Goal: Transaction & Acquisition: Purchase product/service

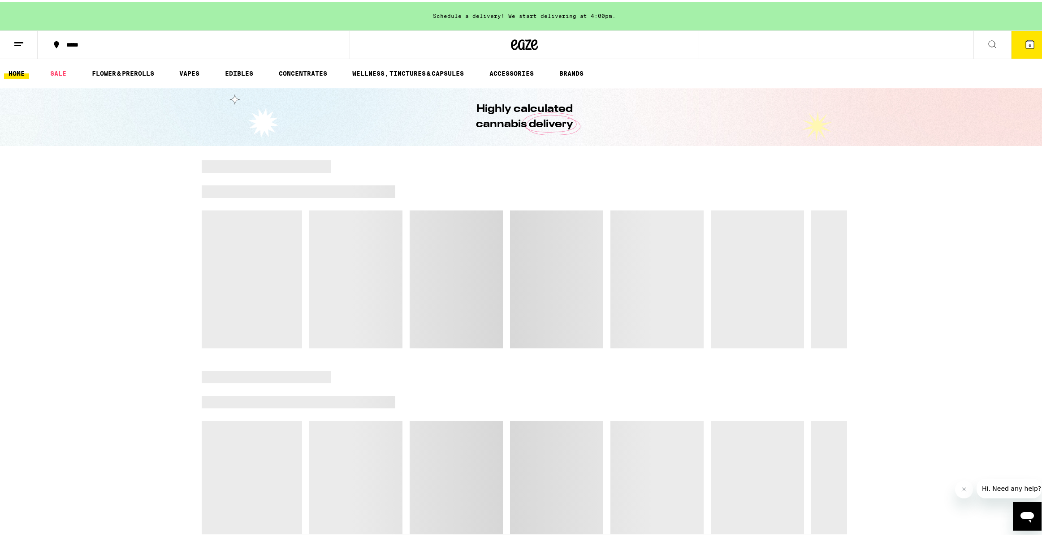
click at [567, 15] on div "Schedule a delivery! We start delivering at 4:00pm." at bounding box center [524, 14] width 1049 height 29
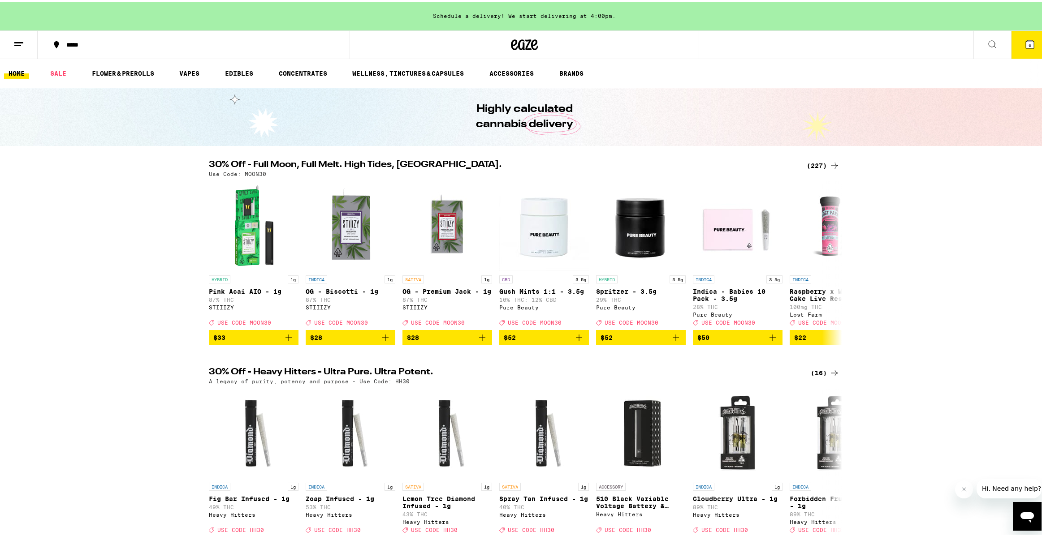
click at [1033, 46] on button "6" at bounding box center [1030, 43] width 38 height 28
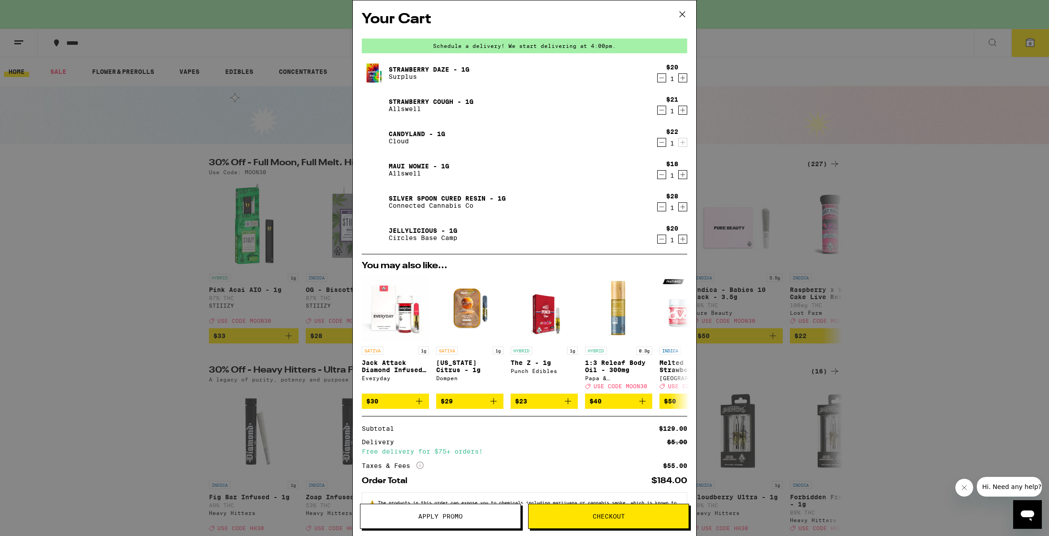
click at [600, 520] on span "Checkout" at bounding box center [608, 517] width 32 height 6
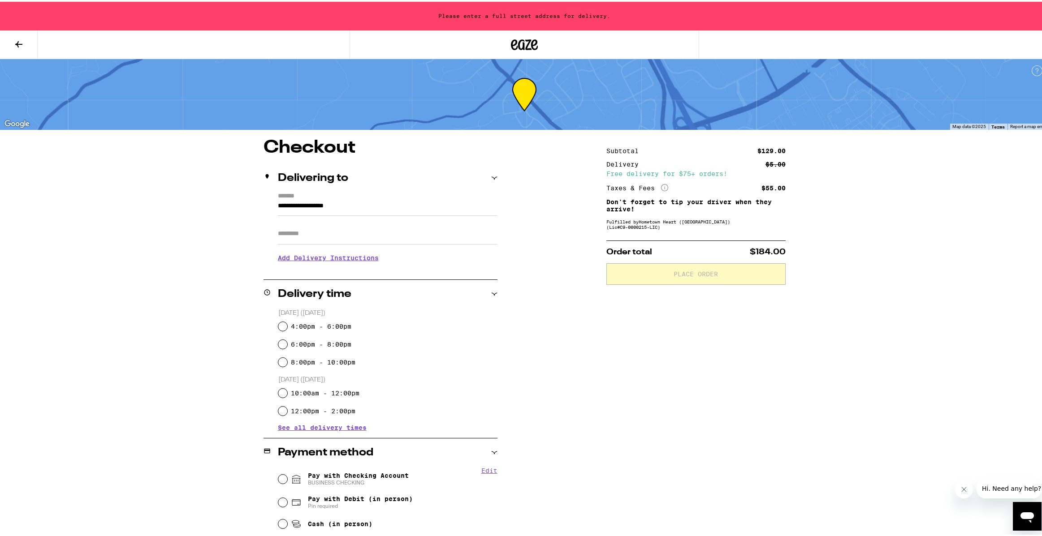
click at [333, 364] on label "8:00pm - 10:00pm" at bounding box center [323, 360] width 65 height 7
click at [287, 364] on input "8:00pm - 10:00pm" at bounding box center [282, 360] width 9 height 9
radio input "true"
click at [330, 197] on label "*******" at bounding box center [388, 195] width 220 height 8
click at [330, 199] on input "**********" at bounding box center [388, 206] width 220 height 15
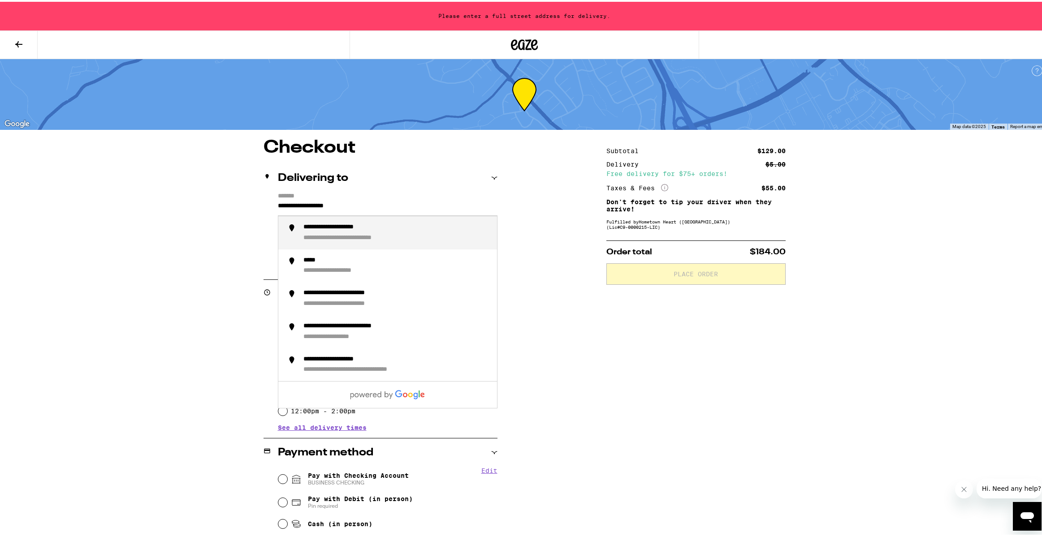
drag, startPoint x: 377, startPoint y: 202, endPoint x: -81, endPoint y: 166, distance: 459.4
click at [0, 166] on html "**********" at bounding box center [524, 382] width 1049 height 765
click at [304, 225] on div "**********" at bounding box center [337, 226] width 69 height 8
type input "**********"
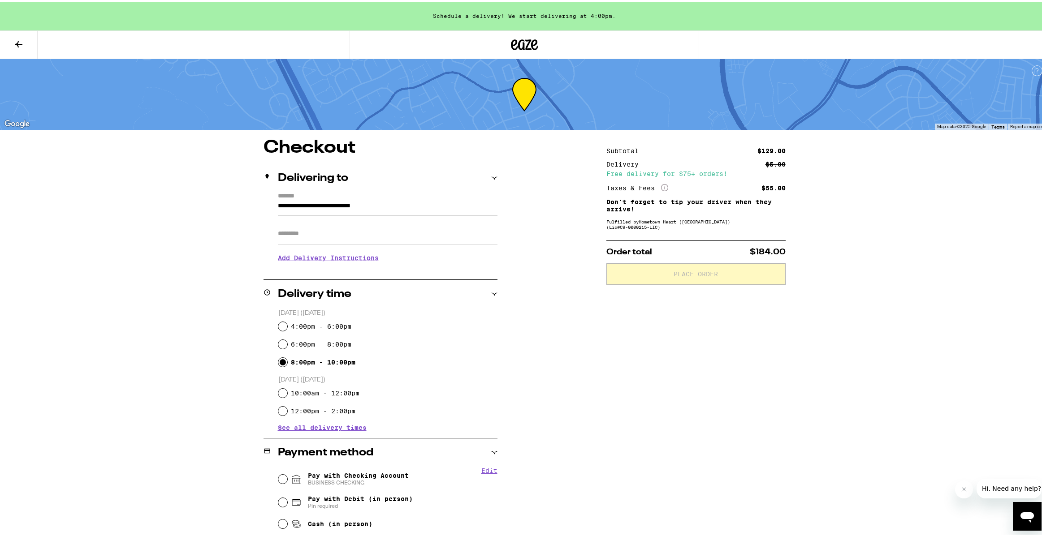
click at [230, 282] on div "**********" at bounding box center [524, 450] width 645 height 627
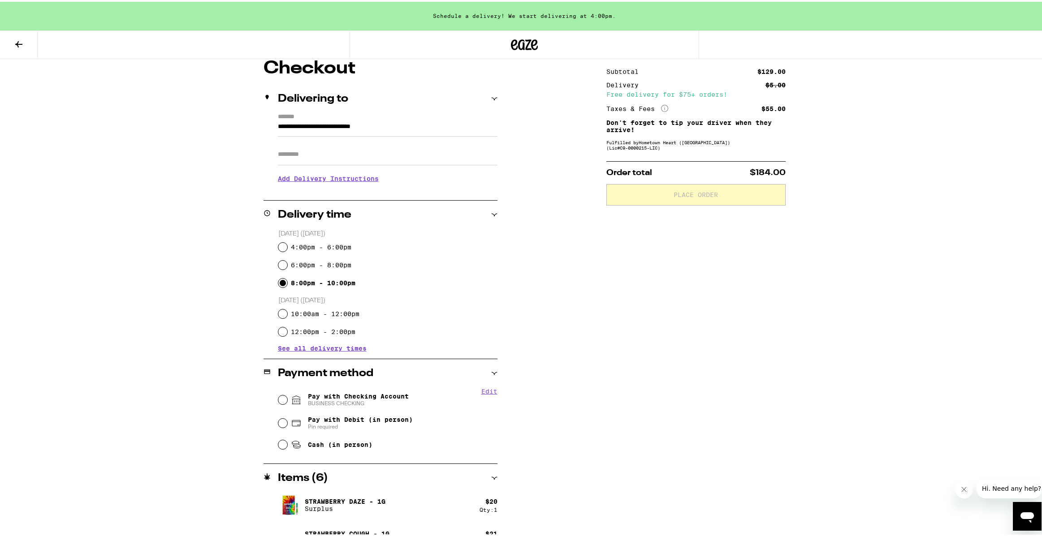
scroll to position [110, 0]
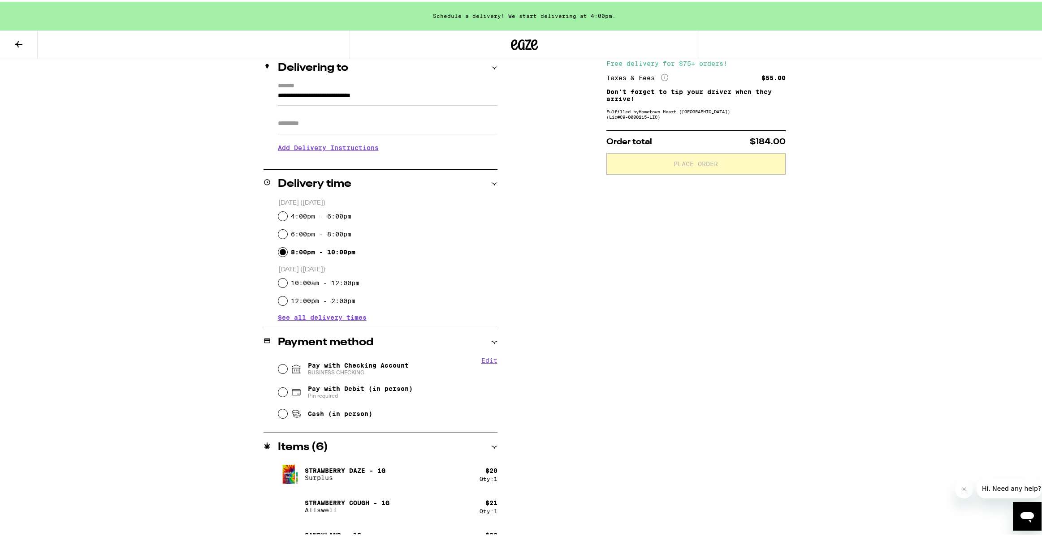
click at [264, 371] on div "Edit Pay with Checking Account BUSINESS CHECKING Pay with Debit (in person) Pin…" at bounding box center [381, 388] width 234 height 67
click at [278, 372] on div "Pay with Checking Account BUSINESS CHECKING" at bounding box center [387, 367] width 219 height 23
click at [278, 364] on input "Pay with Checking Account BUSINESS CHECKING" at bounding box center [282, 367] width 9 height 9
radio input "true"
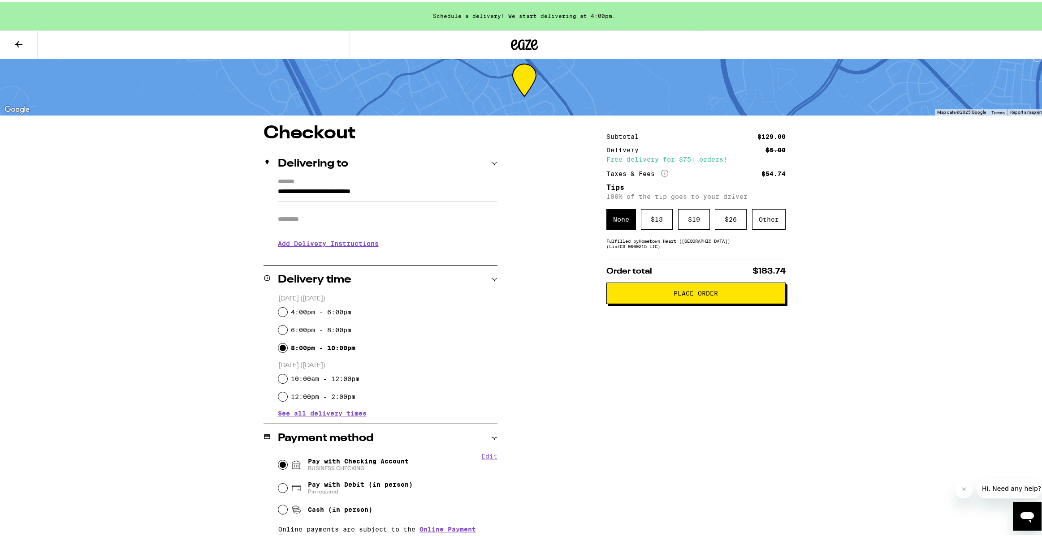
scroll to position [0, 0]
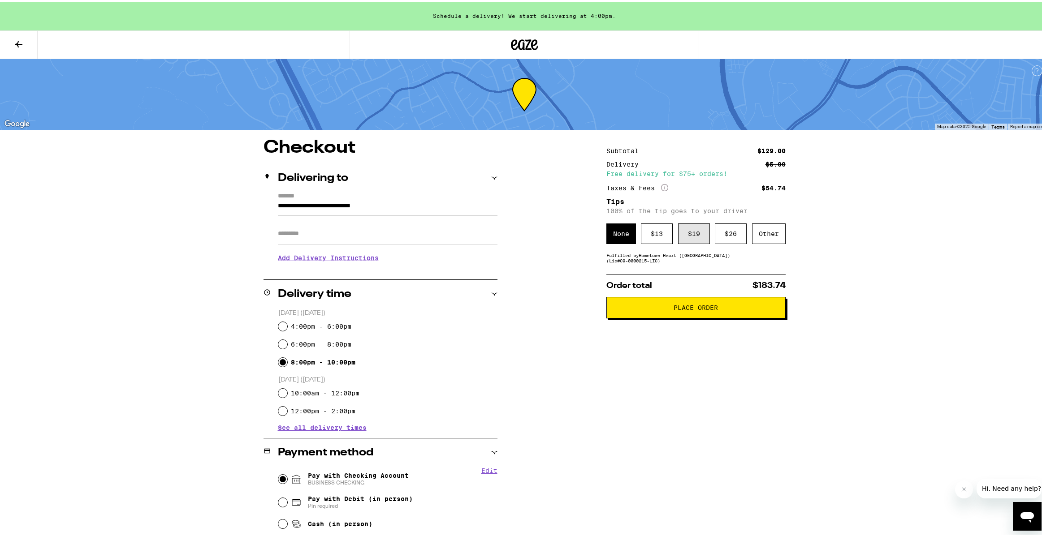
click at [693, 239] on div "$ 19" at bounding box center [694, 232] width 32 height 21
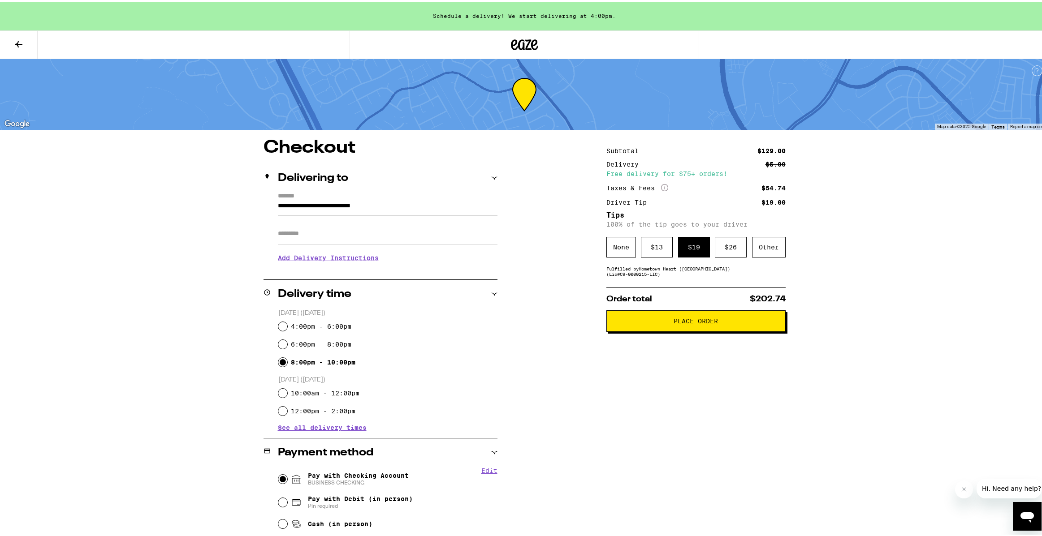
click at [639, 330] on button "Place Order" at bounding box center [695, 320] width 179 height 22
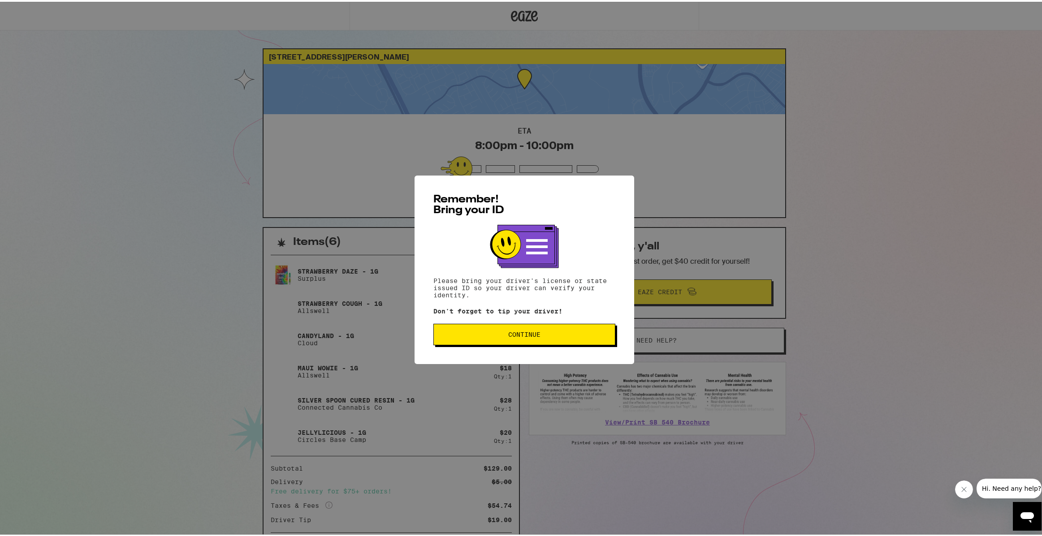
click at [521, 336] on span "Continue" at bounding box center [524, 333] width 32 height 6
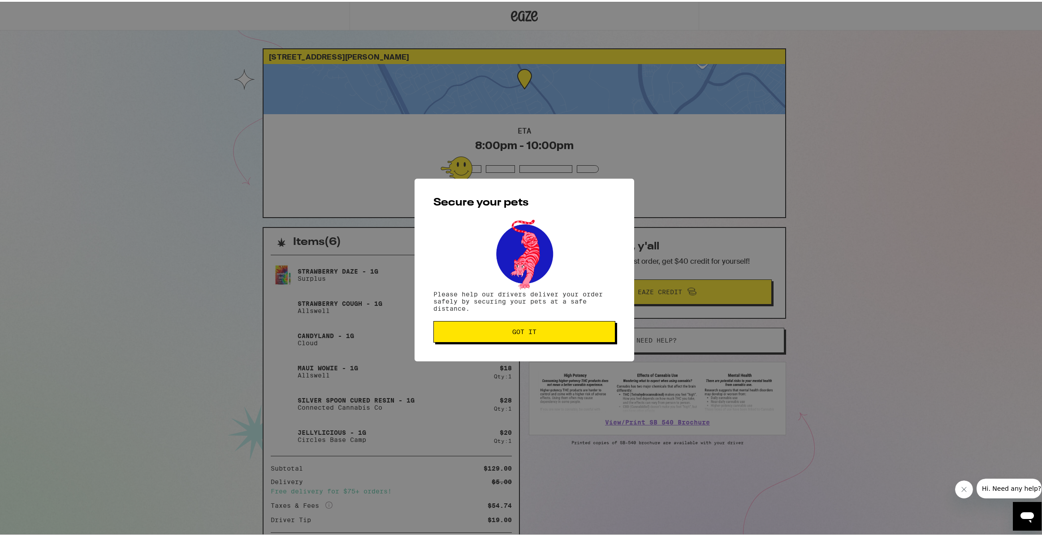
click at [521, 338] on button "Got it" at bounding box center [524, 331] width 182 height 22
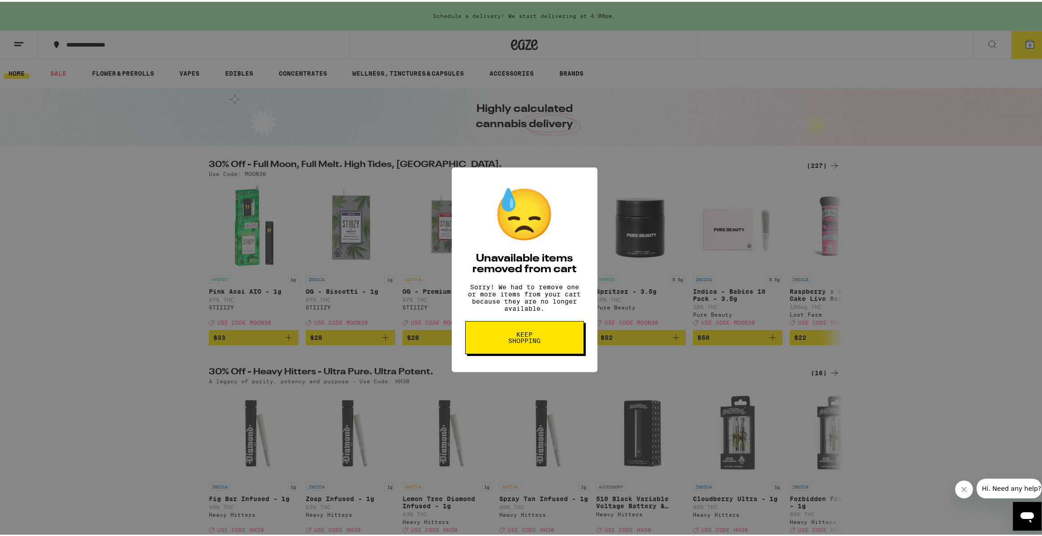
click at [548, 325] on button "Keep Shopping" at bounding box center [524, 336] width 119 height 33
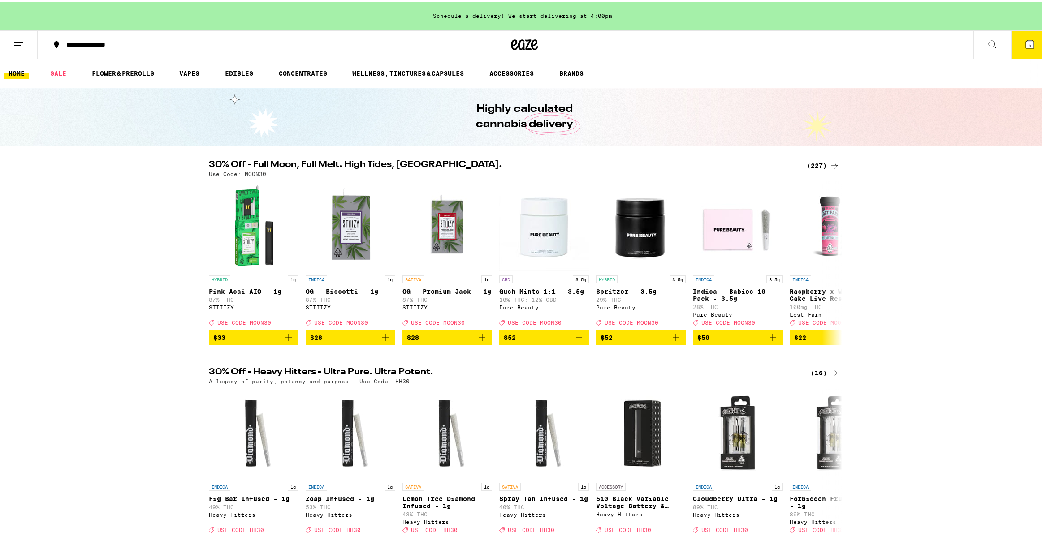
click at [998, 38] on button at bounding box center [992, 43] width 38 height 28
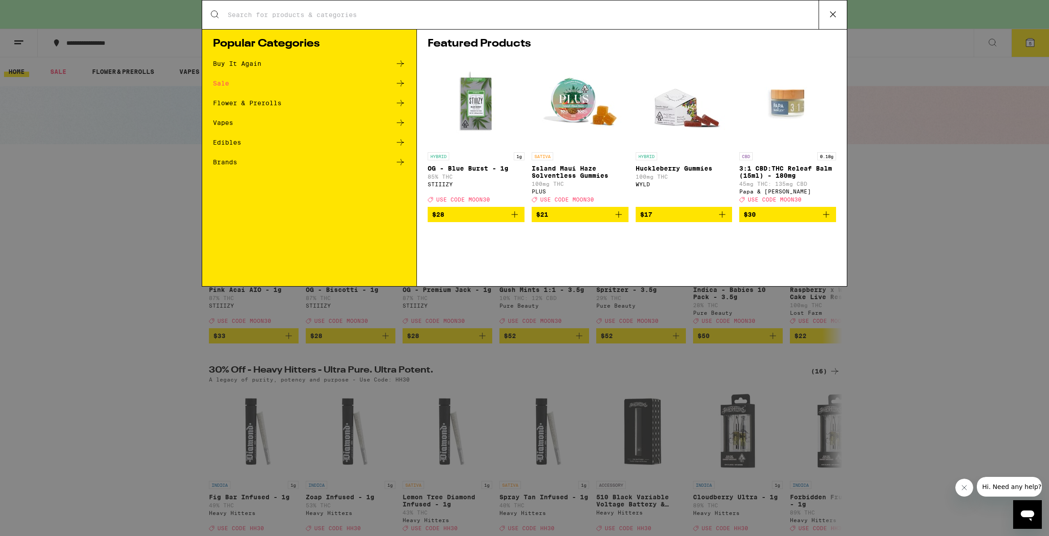
click at [1015, 41] on div "Search for Products Popular Categories Buy It Again Sale Flower & Prerolls Vape…" at bounding box center [524, 268] width 1049 height 536
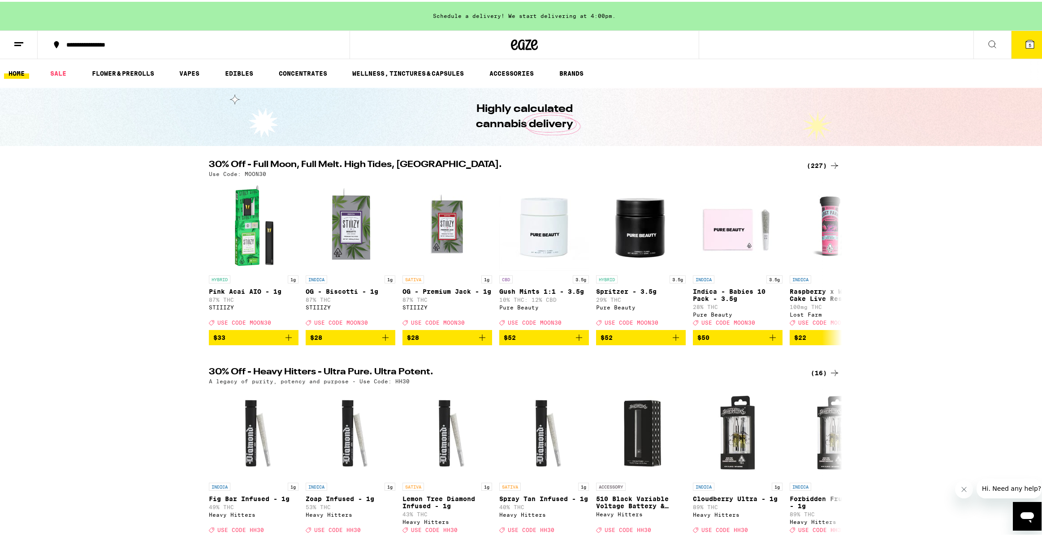
click at [1015, 41] on div "Search for Products Popular Categories Buy It Again Sale Flower & Prerolls Vape…" at bounding box center [524, 268] width 1049 height 536
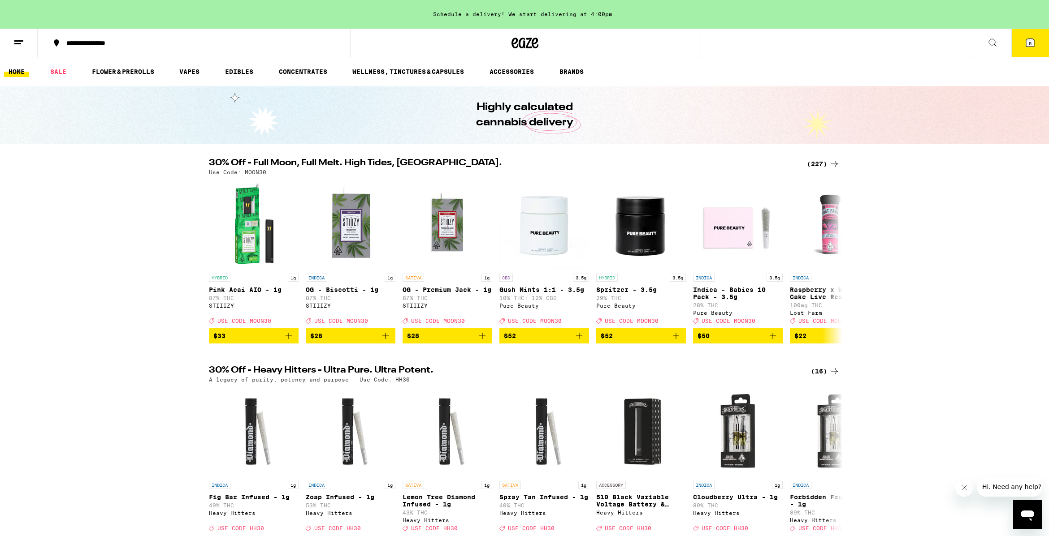
click at [1019, 42] on div "Search for Products Popular Categories Buy It Again Sale Flower & Prerolls Vape…" at bounding box center [524, 268] width 1049 height 536
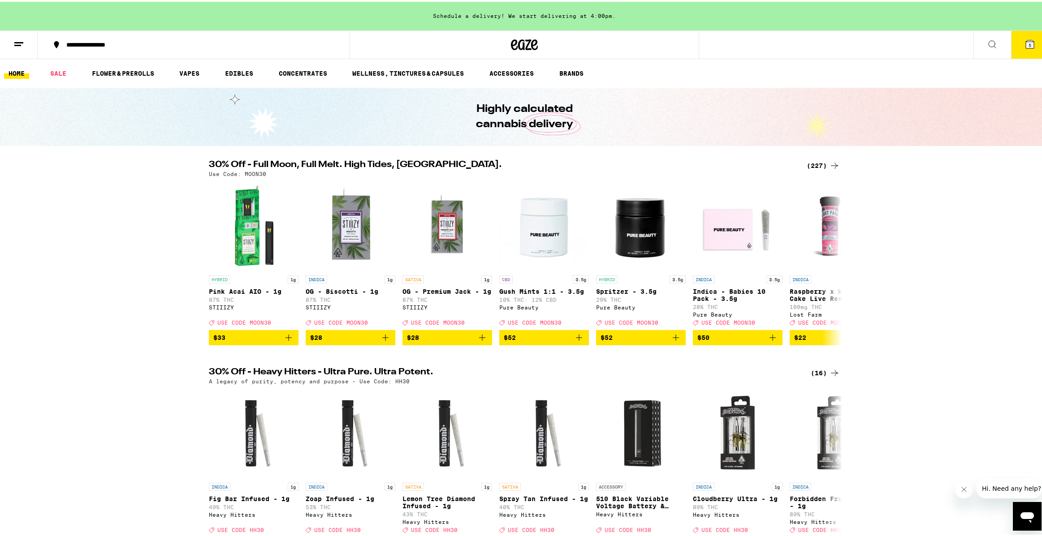
click at [1028, 42] on span "5" at bounding box center [1029, 43] width 3 height 5
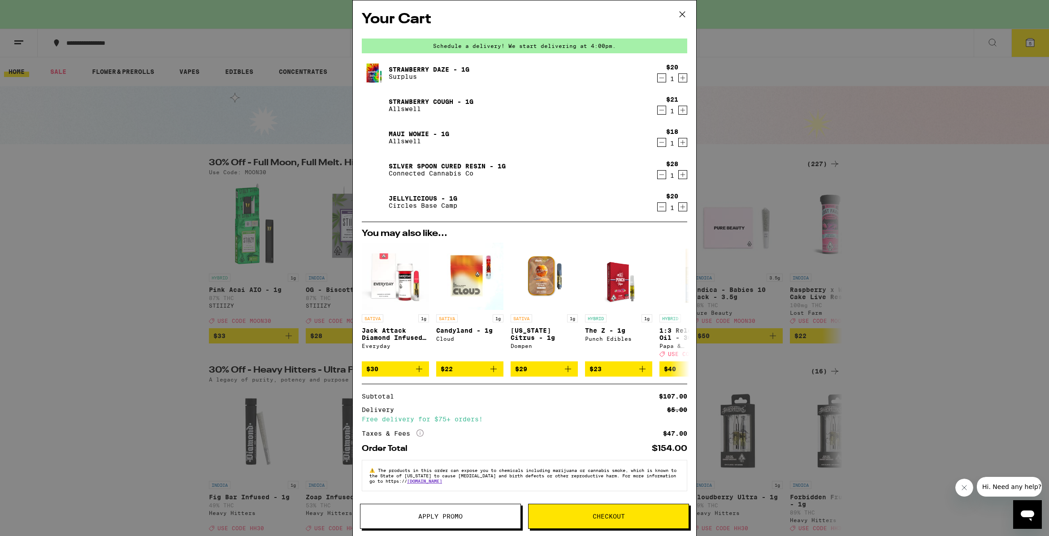
click at [850, 147] on div "Your Cart Schedule a delivery! We start delivering at 4:00pm. Strawberry Daze -…" at bounding box center [524, 268] width 1049 height 536
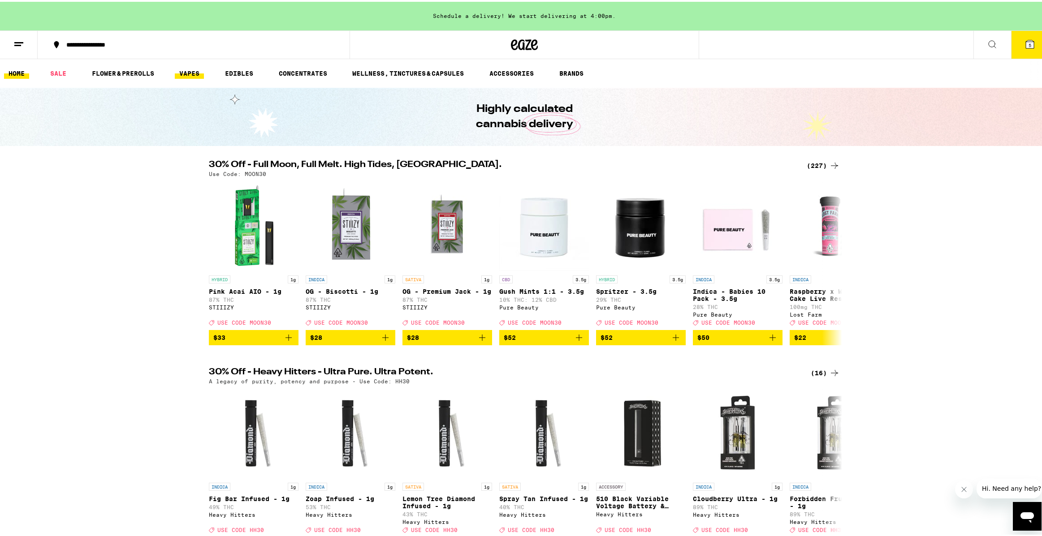
click at [192, 75] on link "VAPES" at bounding box center [189, 71] width 29 height 11
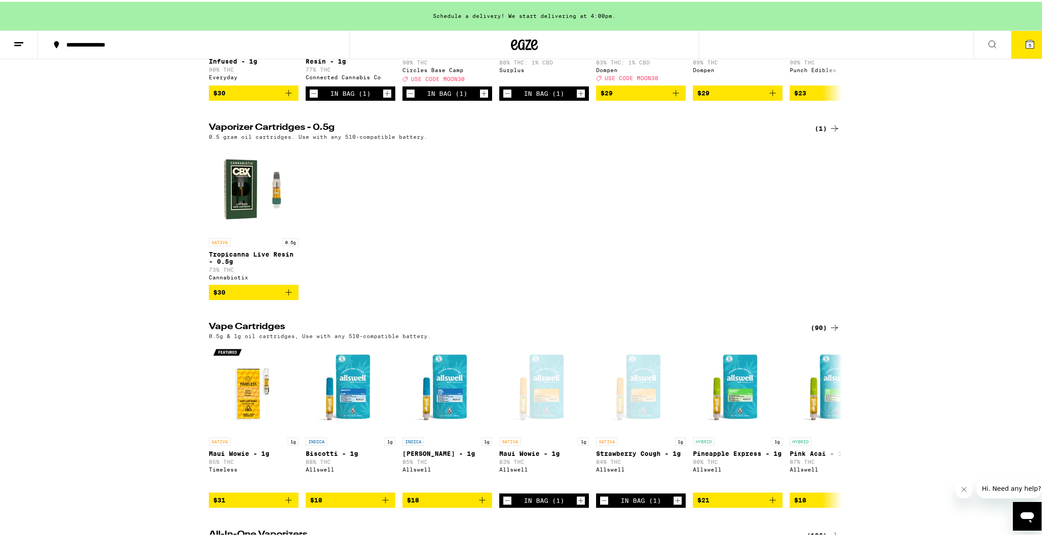
scroll to position [269, 0]
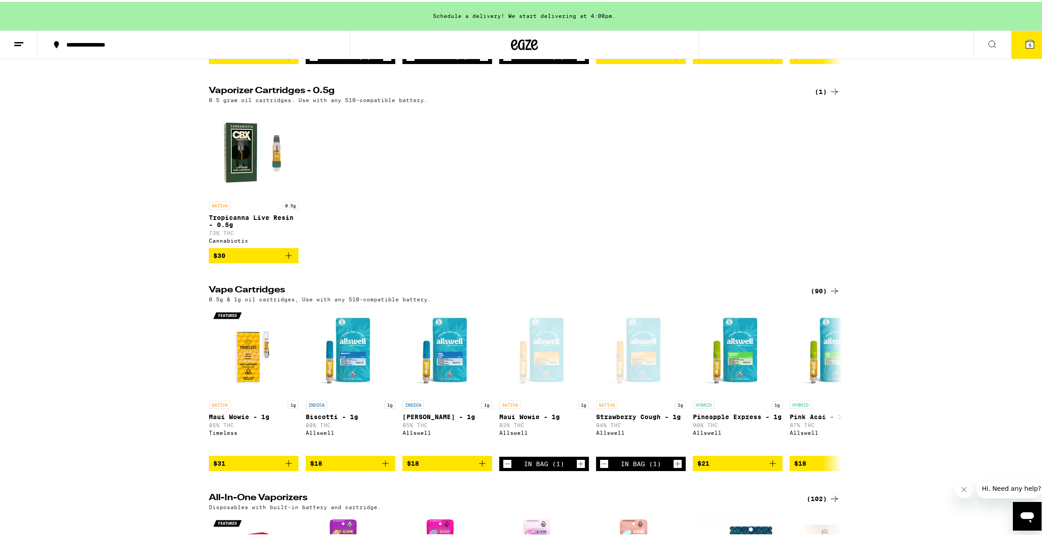
click at [829, 295] on icon at bounding box center [834, 289] width 11 height 11
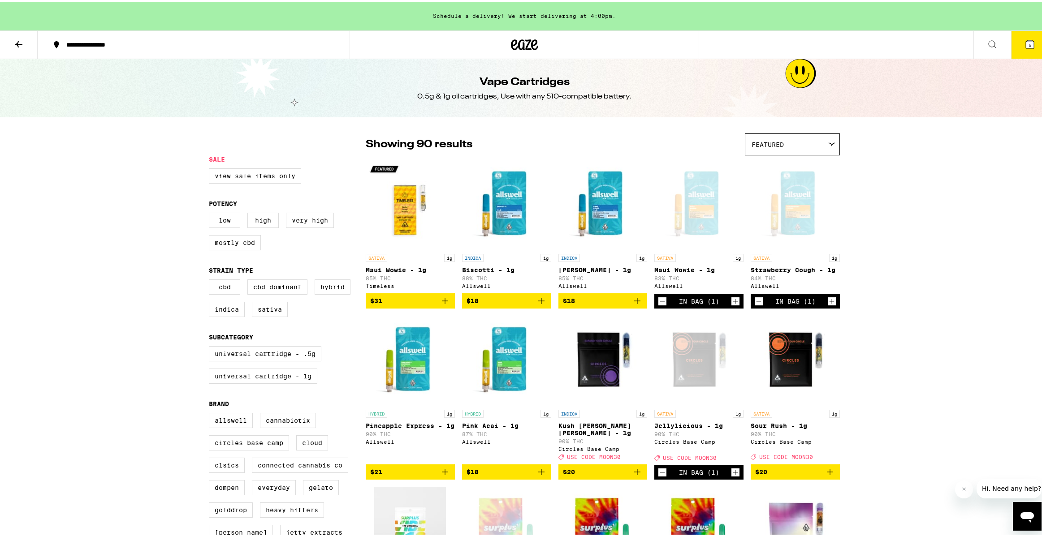
click at [830, 139] on div "Featured" at bounding box center [792, 142] width 94 height 21
click at [819, 188] on span "Price: Low to High" at bounding box center [793, 183] width 82 height 20
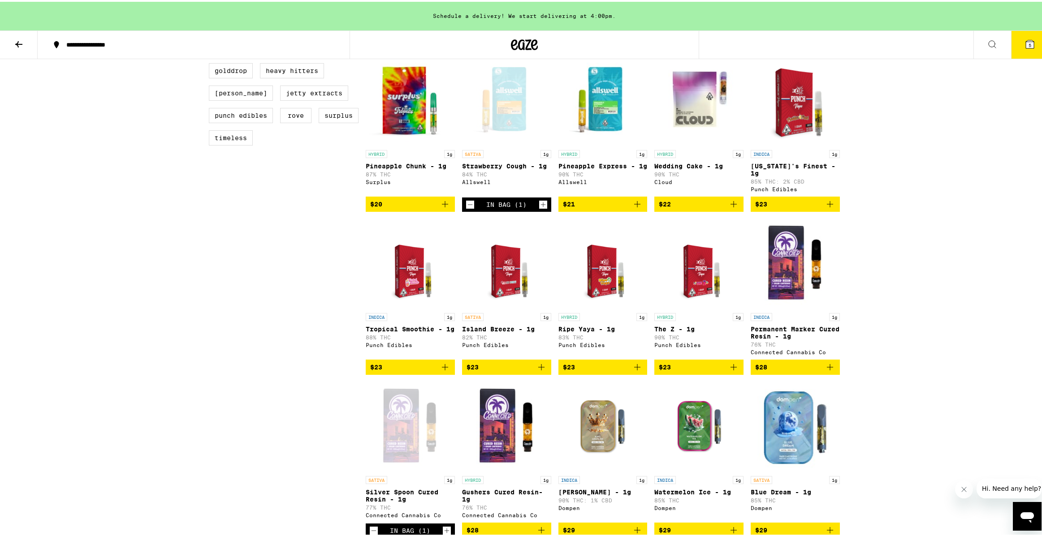
scroll to position [511, 0]
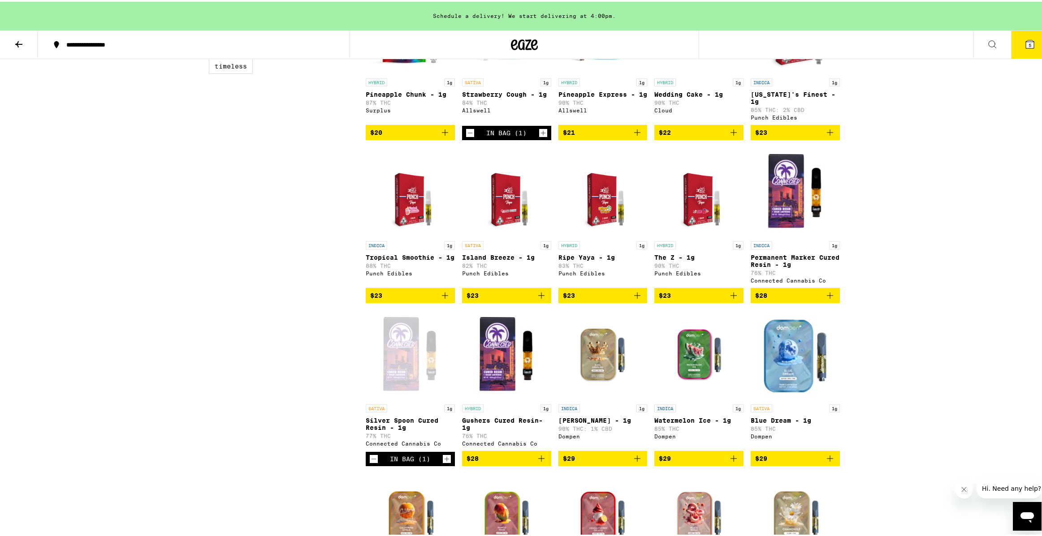
click at [540, 299] on icon "Add to bag" at bounding box center [541, 294] width 11 height 11
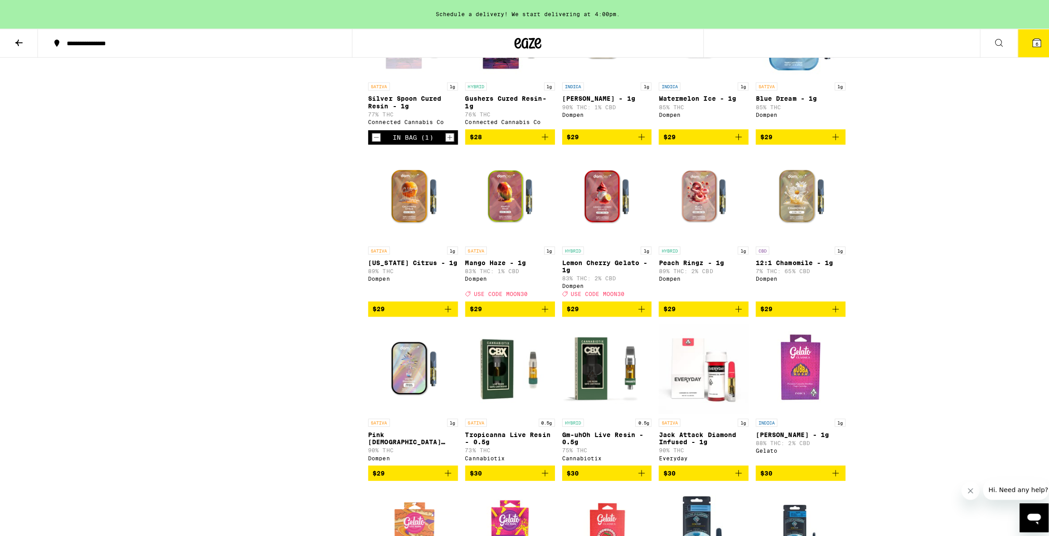
scroll to position [869, 0]
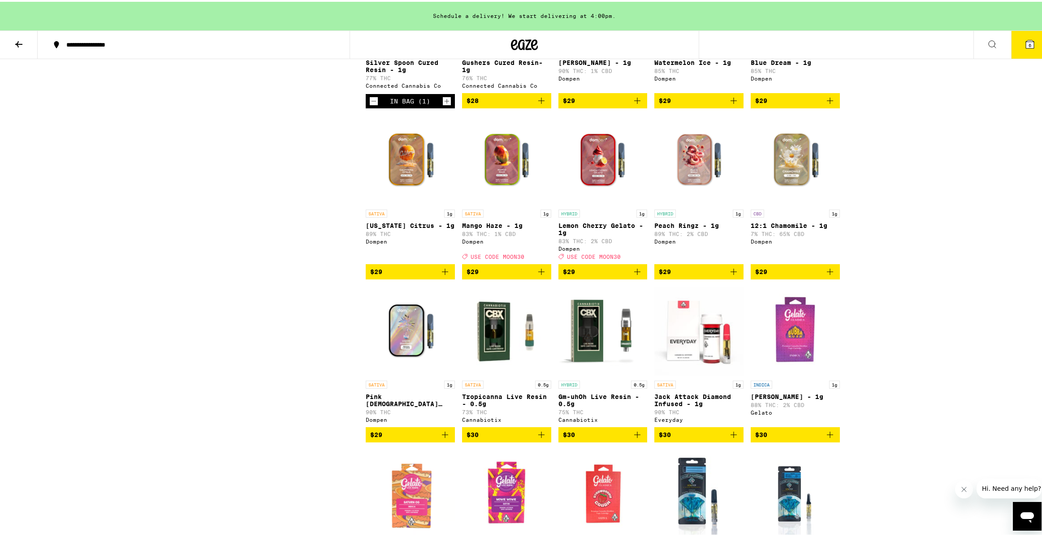
click at [538, 273] on icon "Add to bag" at bounding box center [541, 270] width 6 height 6
click at [1041, 40] on button "7" at bounding box center [1030, 43] width 38 height 28
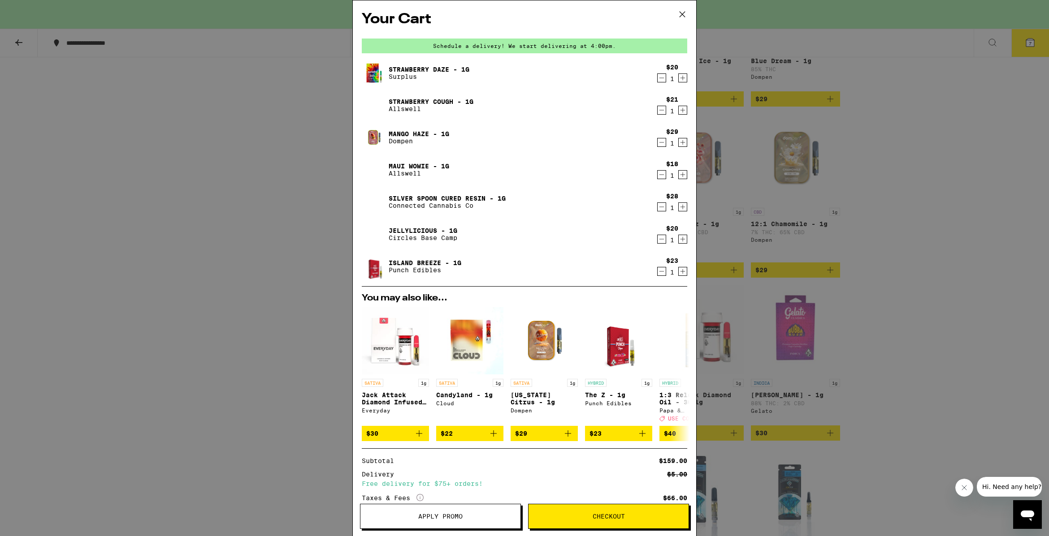
click at [618, 518] on span "Checkout" at bounding box center [608, 517] width 32 height 6
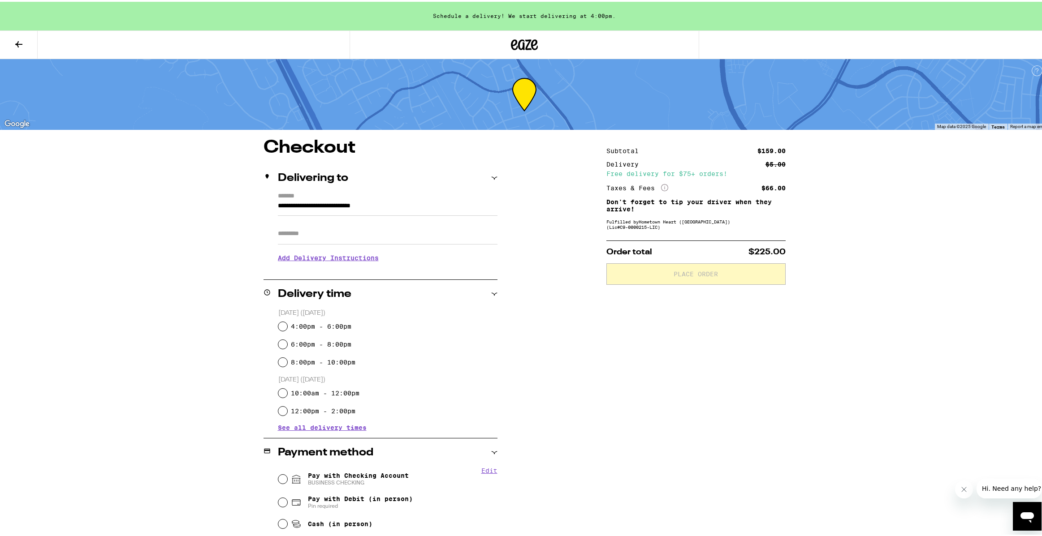
click at [318, 367] on div "8:00pm - 10:00pm" at bounding box center [387, 361] width 219 height 18
click at [318, 363] on label "8:00pm - 10:00pm" at bounding box center [323, 360] width 65 height 7
click at [287, 363] on input "8:00pm - 10:00pm" at bounding box center [282, 360] width 9 height 9
radio input "true"
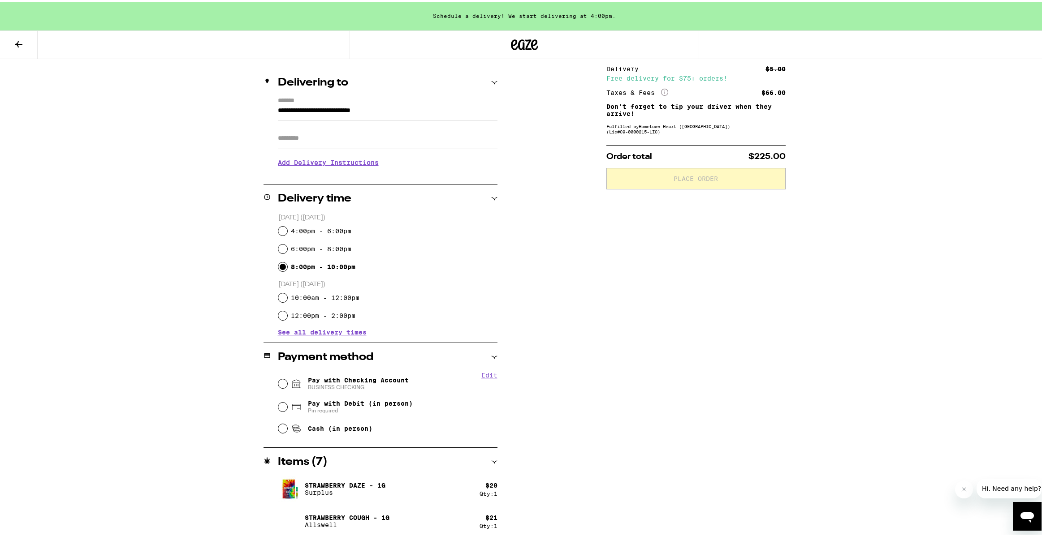
scroll to position [175, 0]
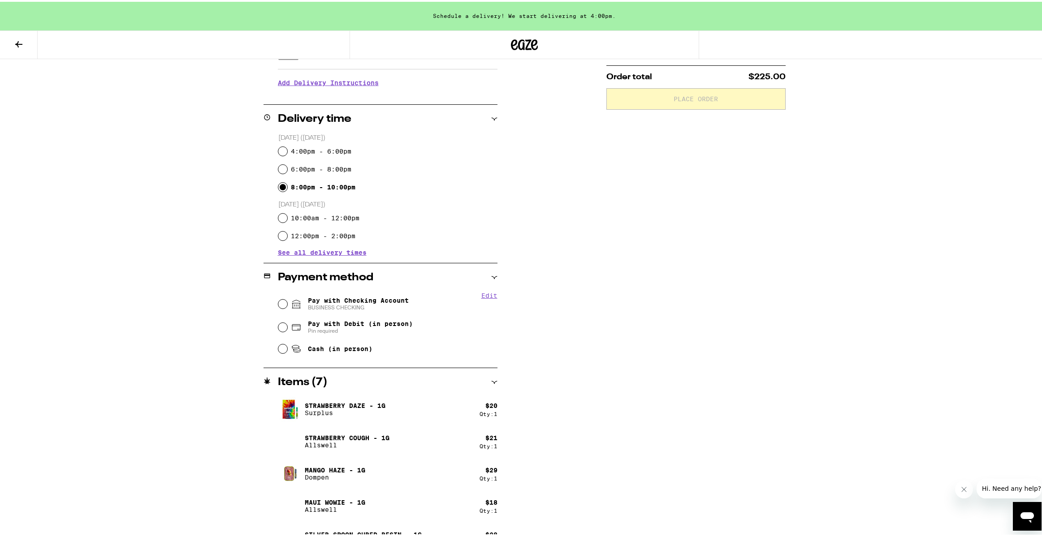
click at [331, 300] on span "Pay with Checking Account BUSINESS CHECKING" at bounding box center [358, 302] width 101 height 14
click at [287, 300] on input "Pay with Checking Account BUSINESS CHECKING" at bounding box center [282, 302] width 9 height 9
radio input "true"
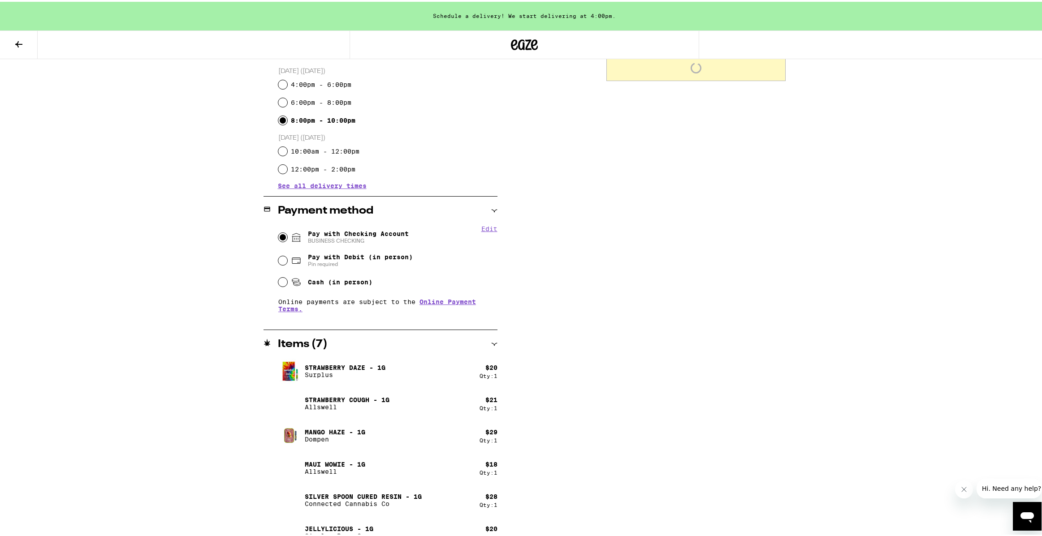
scroll to position [21, 0]
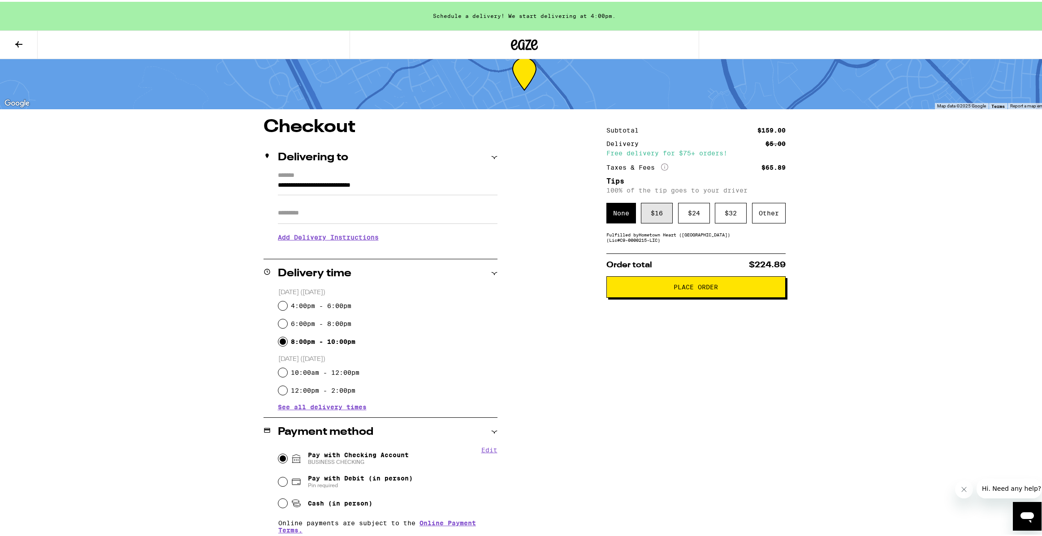
click at [662, 212] on div "$ 16" at bounding box center [657, 211] width 32 height 21
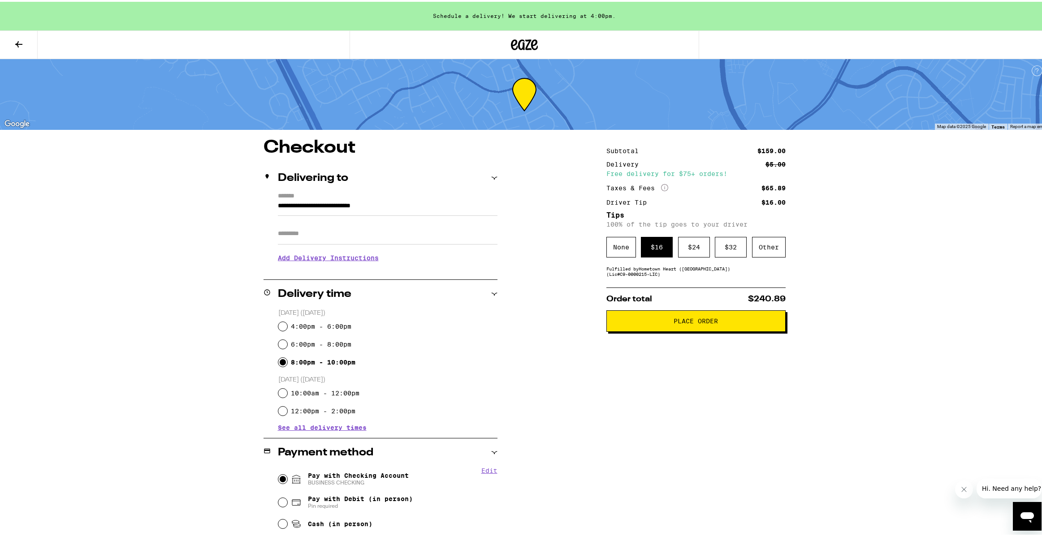
scroll to position [17, 0]
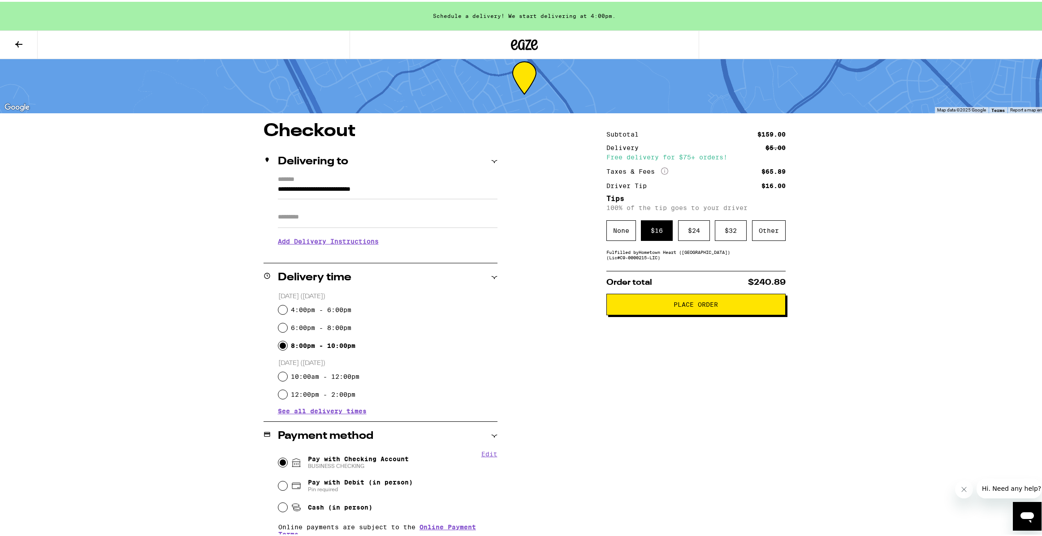
click at [483, 455] on button "Edit" at bounding box center [489, 452] width 16 height 7
click at [483, 455] on button "Done" at bounding box center [489, 452] width 16 height 7
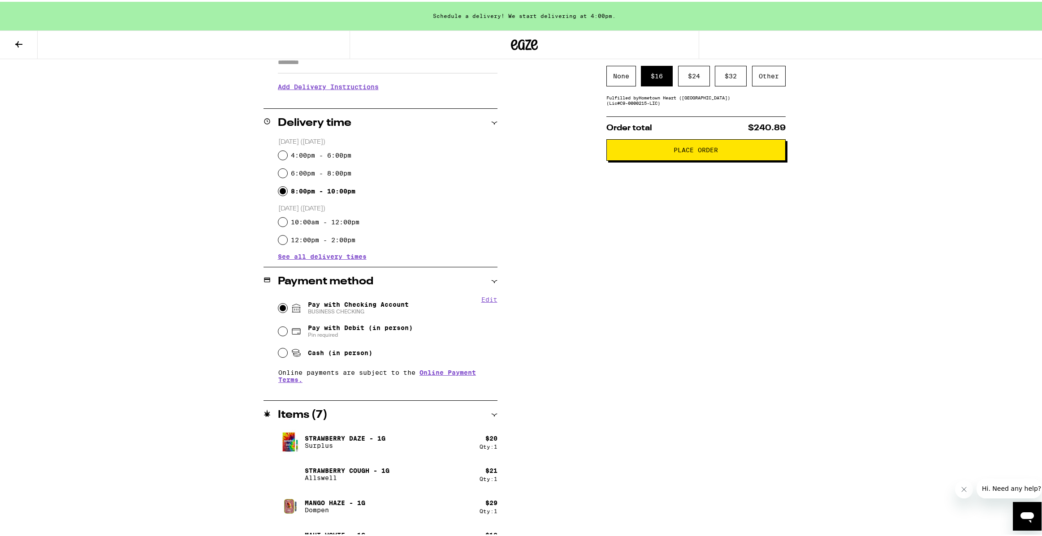
scroll to position [289, 0]
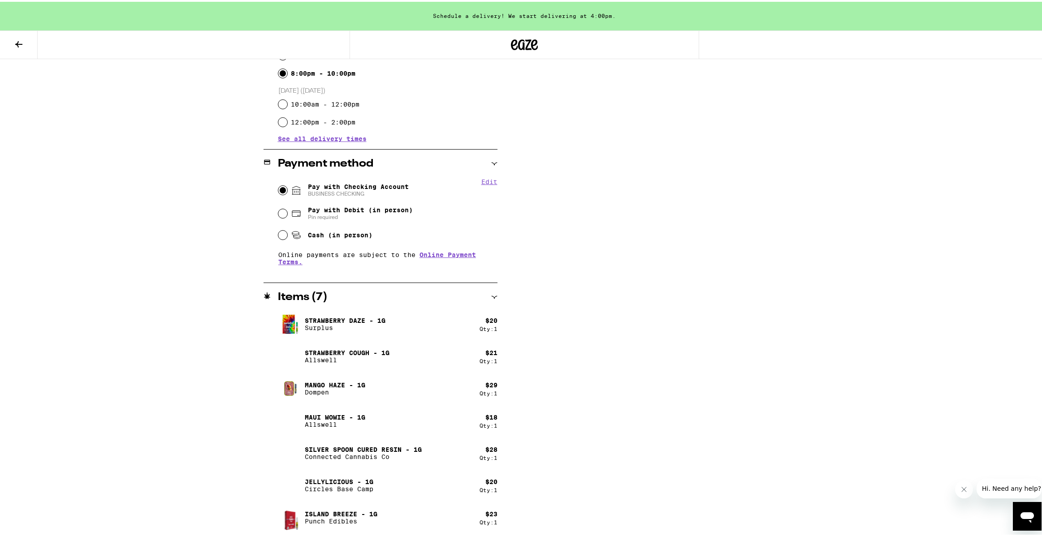
click at [484, 301] on div "Items ( 7 )" at bounding box center [381, 295] width 234 height 29
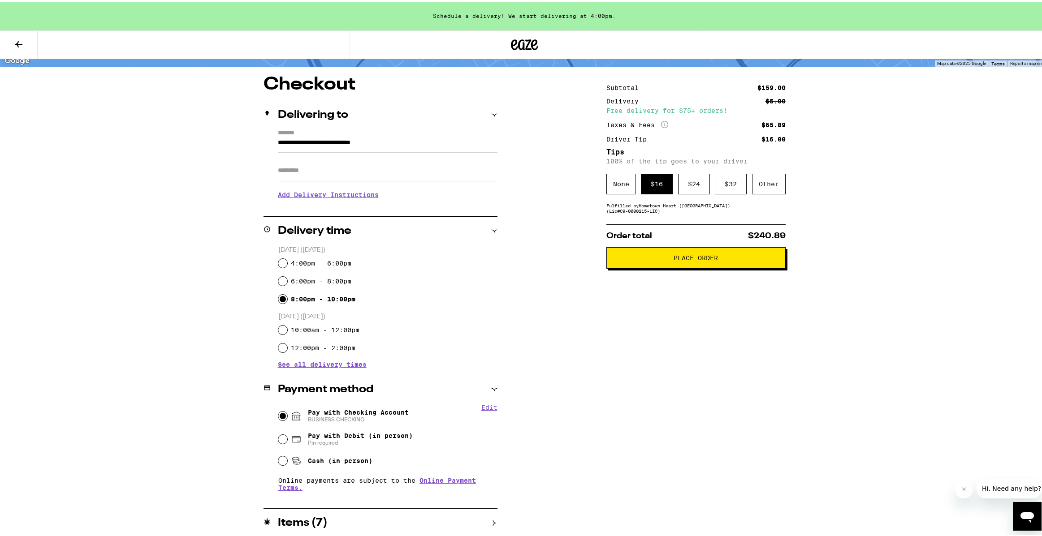
scroll to position [63, 0]
click at [578, 324] on div "**********" at bounding box center [524, 305] width 645 height 462
click at [622, 208] on div "Fulfilled by Hometown Heart ([GEOGRAPHIC_DATA]) (Lic# C9-0000215-LIC )" at bounding box center [695, 206] width 179 height 11
click at [471, 523] on div "Items ( 7 )" at bounding box center [381, 521] width 234 height 11
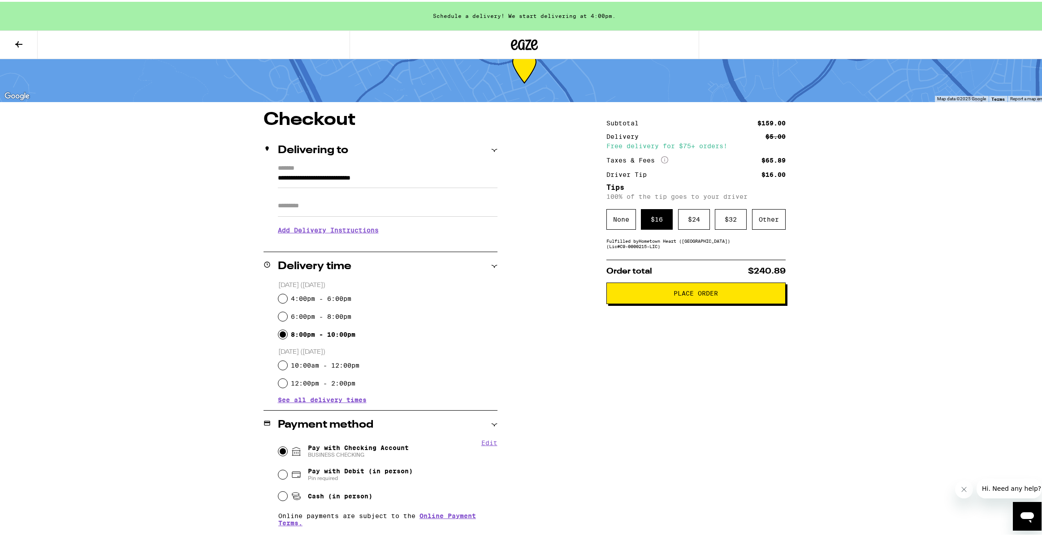
scroll to position [0, 0]
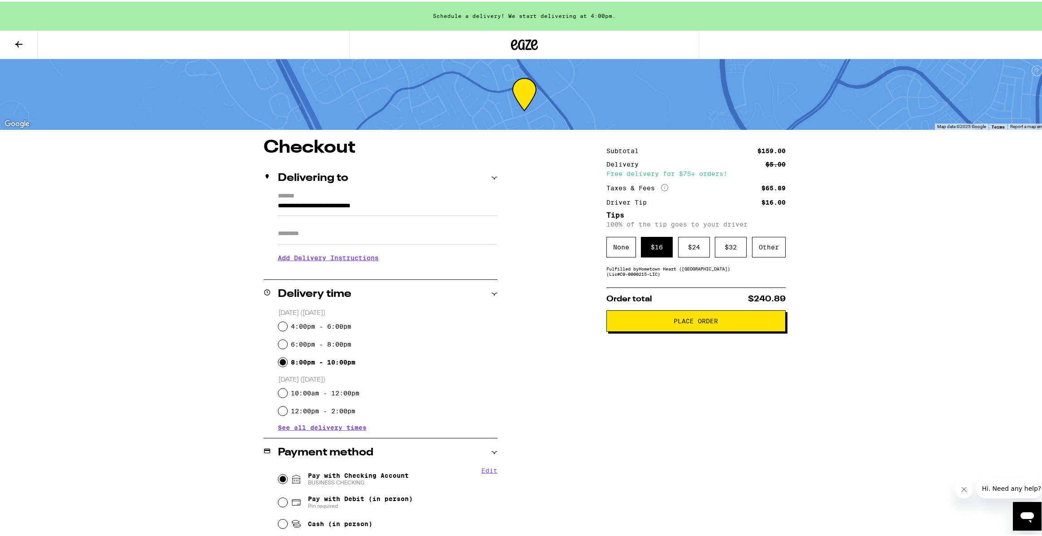
click at [20, 54] on button at bounding box center [19, 43] width 38 height 28
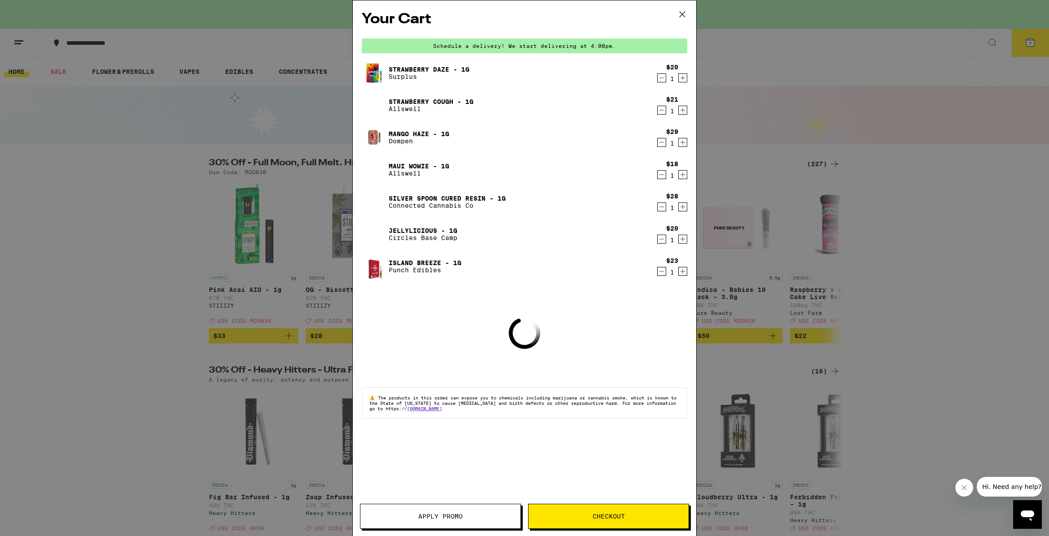
click at [493, 512] on button "Apply Promo" at bounding box center [440, 516] width 161 height 25
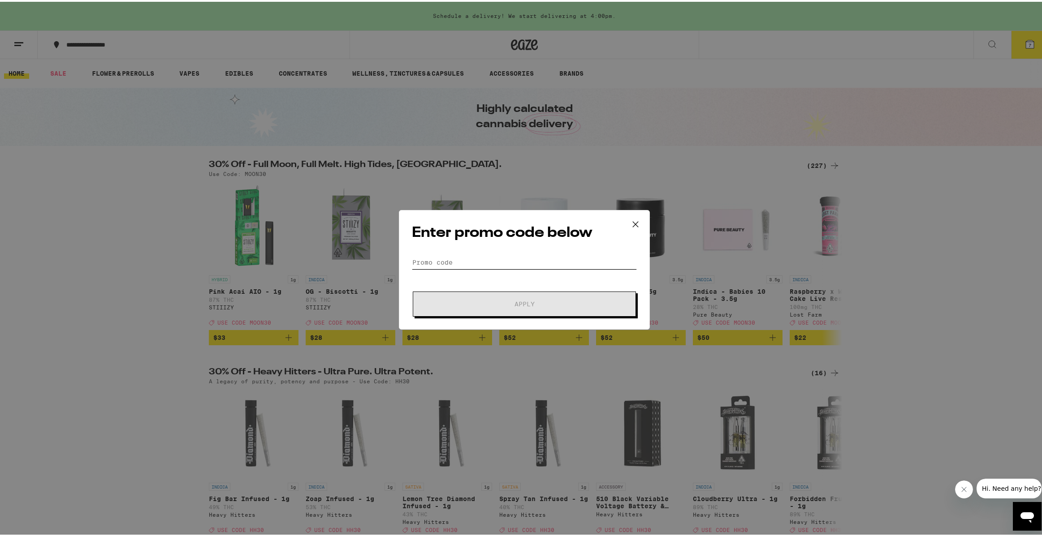
click at [469, 256] on input "Promo Code" at bounding box center [524, 260] width 225 height 13
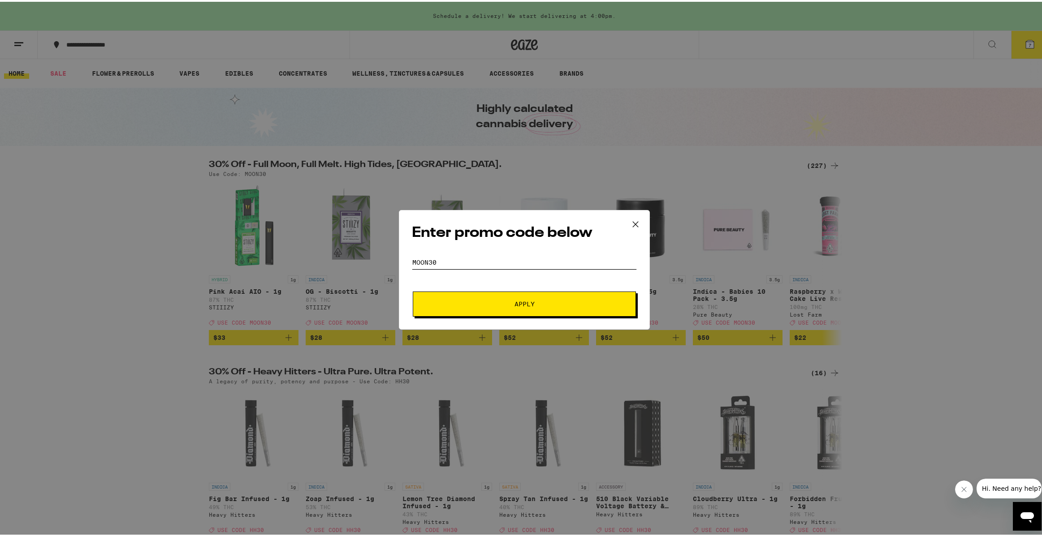
type input "MOON30"
click at [520, 300] on span "Apply" at bounding box center [524, 302] width 20 height 6
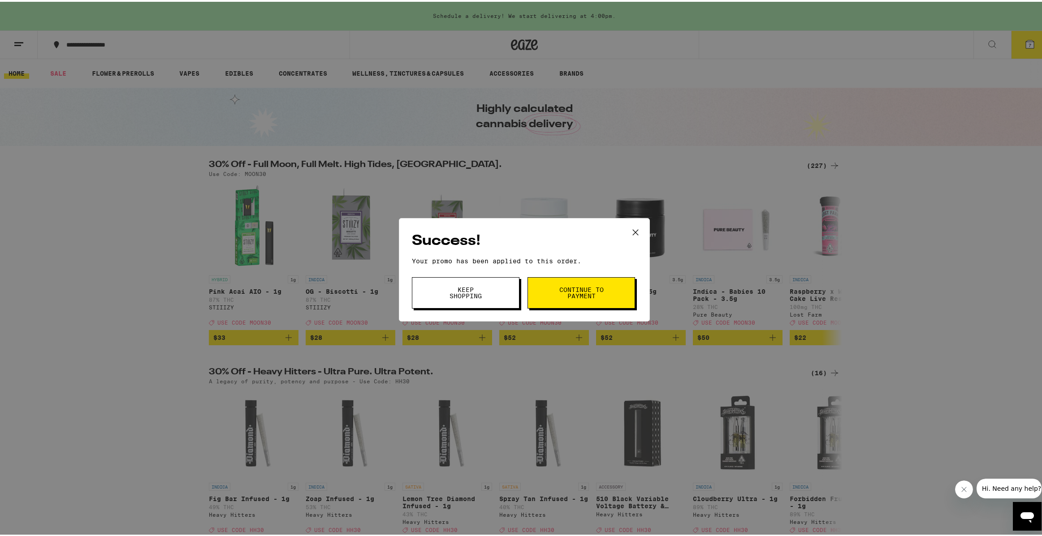
click at [558, 295] on span "Continue to payment" at bounding box center [581, 291] width 46 height 13
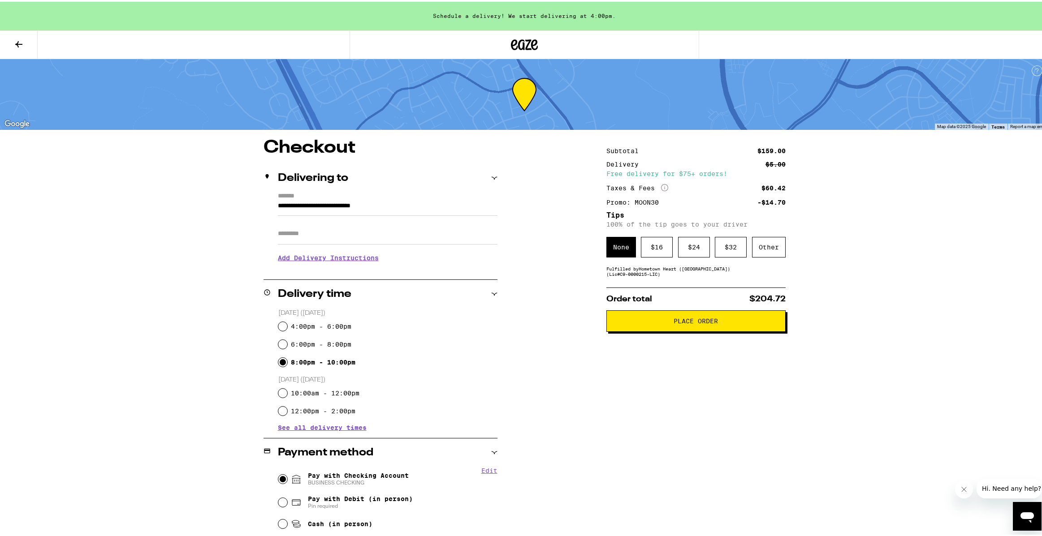
click at [593, 427] on div "**********" at bounding box center [524, 481] width 645 height 688
click at [652, 254] on div "$ 16" at bounding box center [657, 245] width 32 height 21
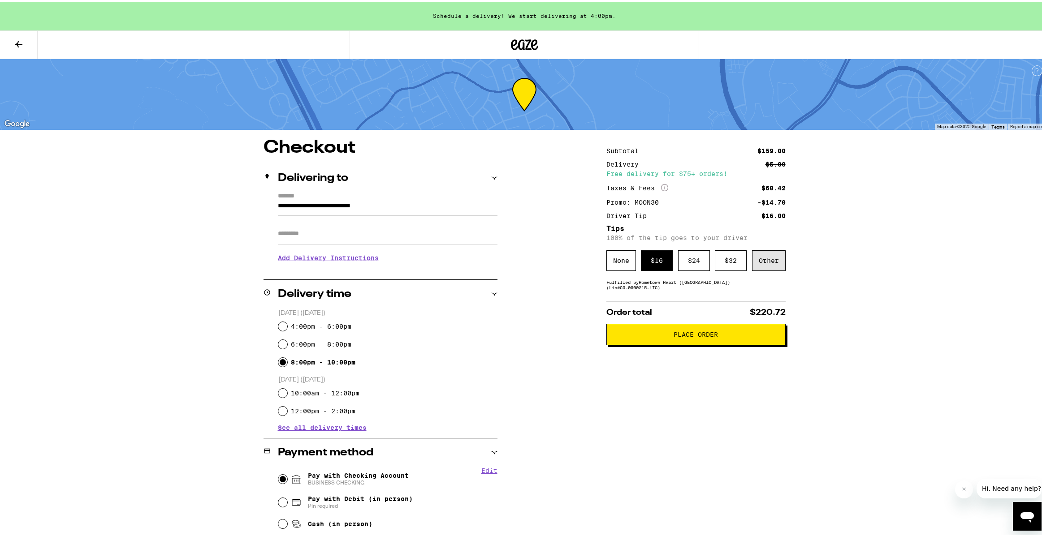
click at [764, 265] on div "Other" at bounding box center [769, 259] width 34 height 21
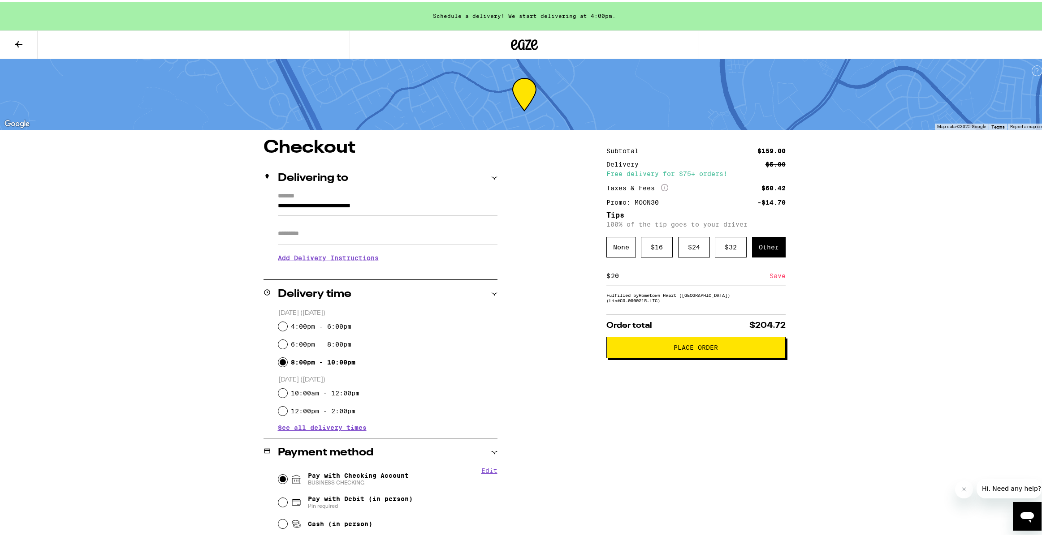
type input "20"
click at [725, 405] on div "Subtotal $159.00 Delivery $5.00 Free delivery for $75+ orders! Taxes & Fees Mor…" at bounding box center [695, 481] width 179 height 688
click at [753, 353] on button "Place Order" at bounding box center [695, 346] width 179 height 22
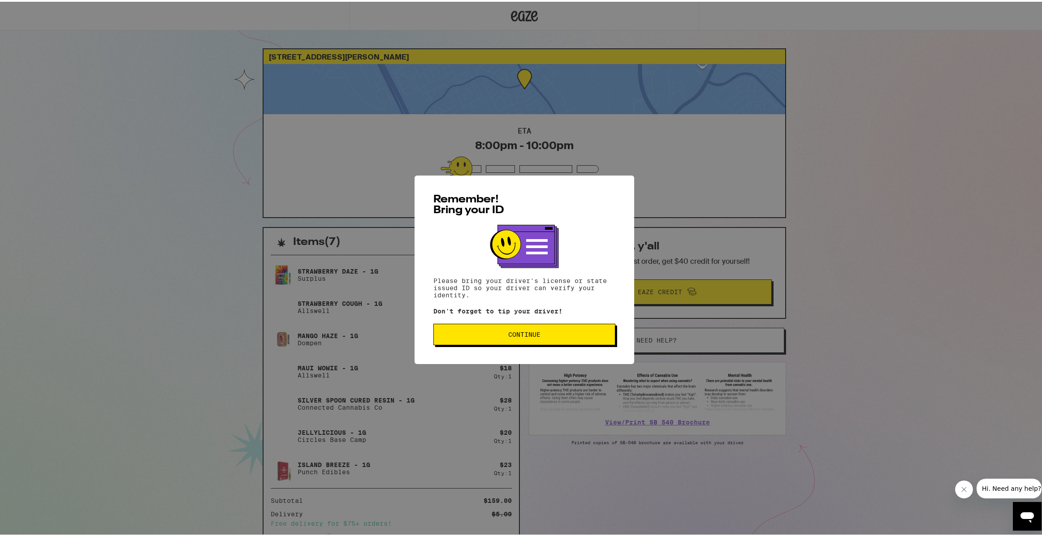
click at [552, 336] on span "Continue" at bounding box center [524, 333] width 167 height 6
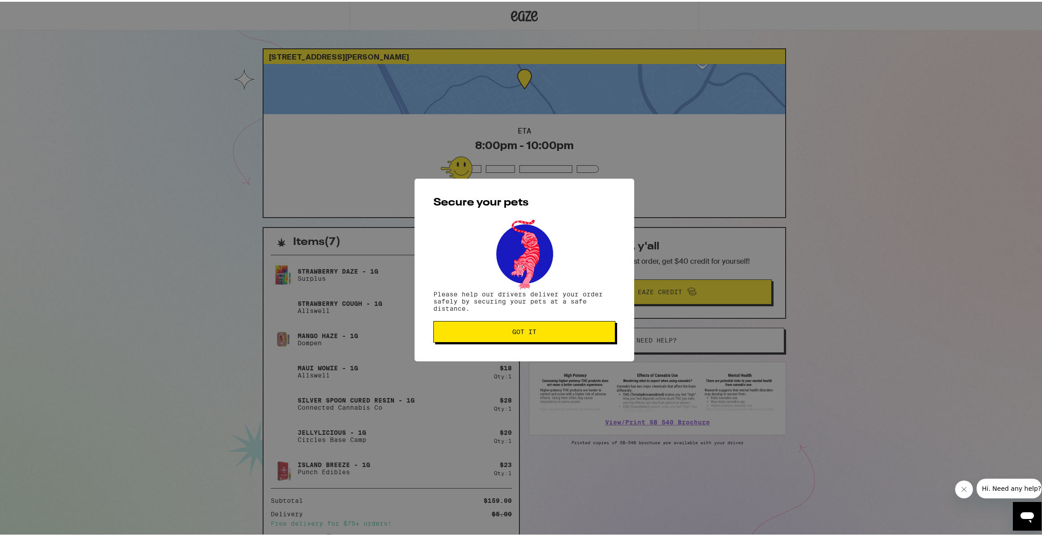
click at [553, 336] on button "Got it" at bounding box center [524, 331] width 182 height 22
